Goal: Information Seeking & Learning: Learn about a topic

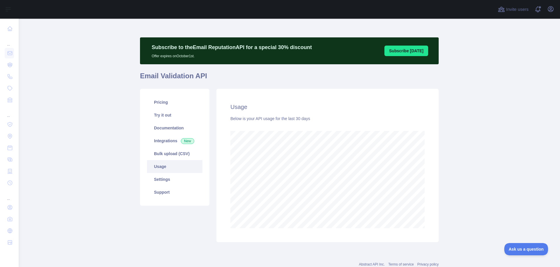
scroll to position [248, 537]
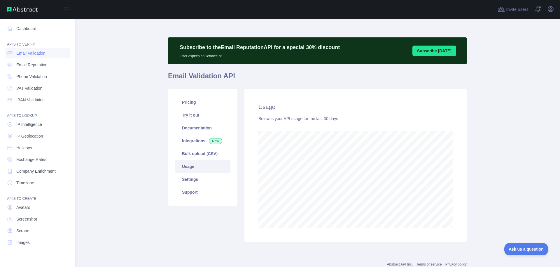
scroll to position [248, 537]
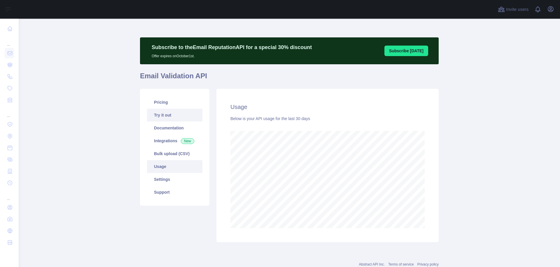
scroll to position [248, 537]
click at [159, 106] on link "Pricing" at bounding box center [174, 102] width 55 height 13
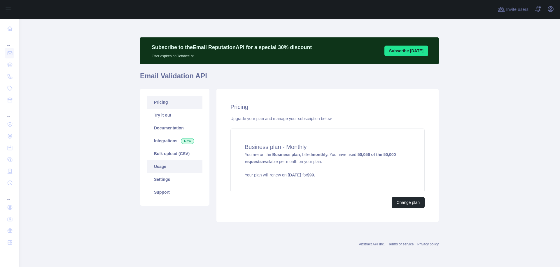
click at [171, 167] on link "Usage" at bounding box center [174, 166] width 55 height 13
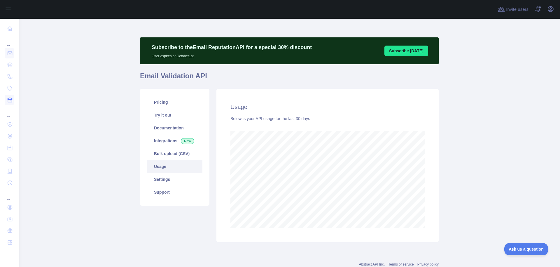
scroll to position [248, 537]
click at [158, 107] on link "Pricing" at bounding box center [174, 102] width 55 height 13
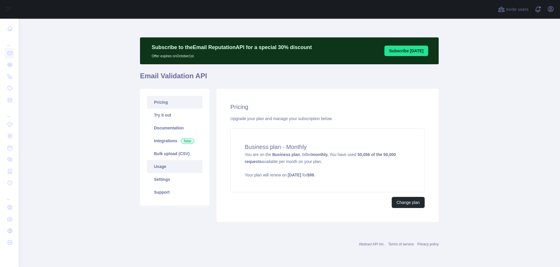
click at [162, 169] on link "Usage" at bounding box center [174, 166] width 55 height 13
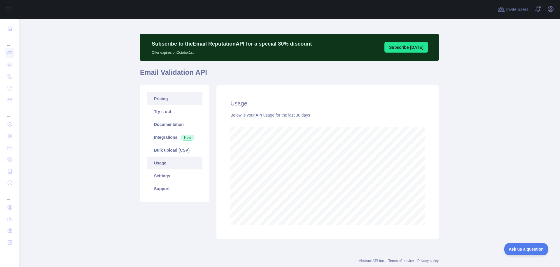
click at [155, 100] on link "Pricing" at bounding box center [174, 98] width 55 height 13
